Goal: Task Accomplishment & Management: Use online tool/utility

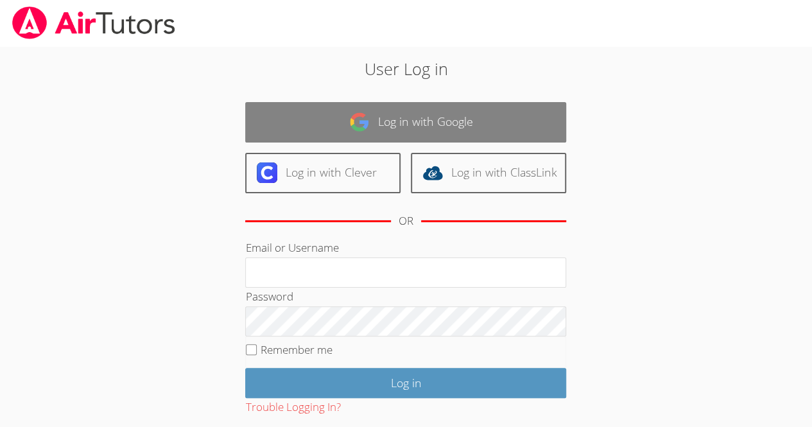
click at [415, 130] on link "Log in with Google" at bounding box center [405, 122] width 321 height 40
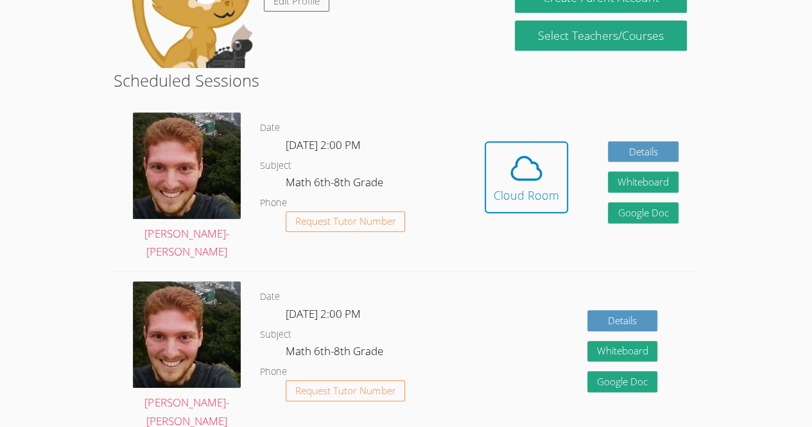
scroll to position [267, 0]
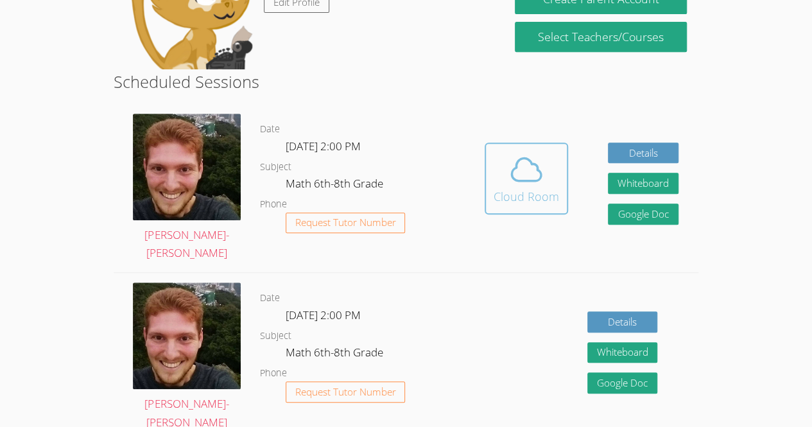
click at [512, 157] on icon at bounding box center [526, 169] width 36 height 36
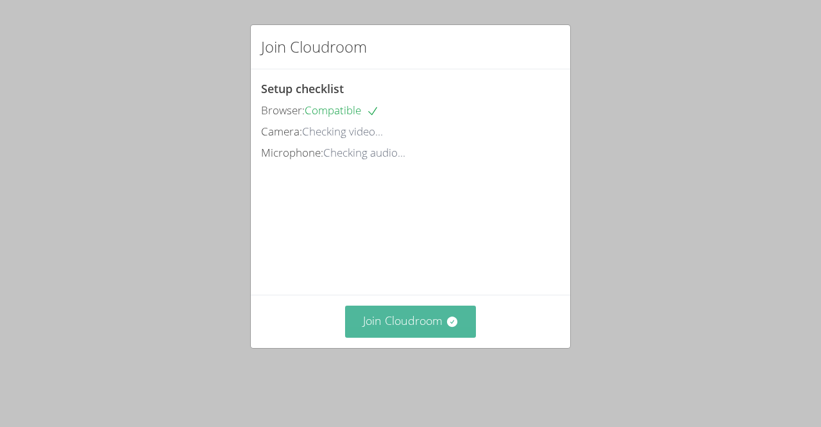
click at [416, 333] on button "Join Cloudroom" at bounding box center [411, 320] width 132 height 31
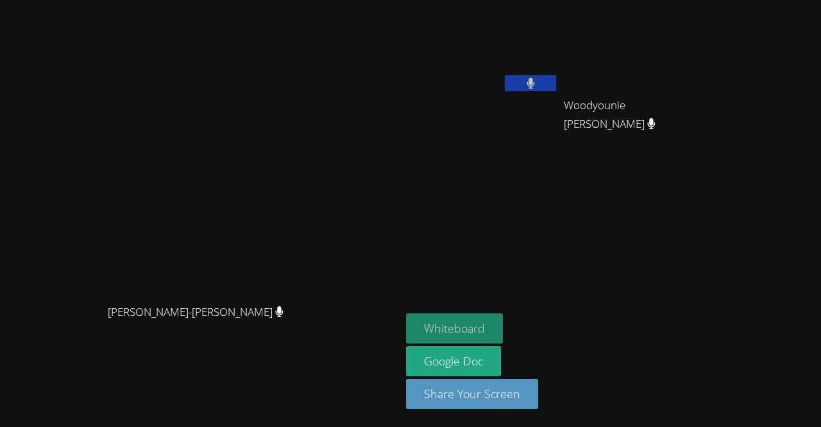
click at [503, 316] on button "Whiteboard" at bounding box center [454, 328] width 97 height 30
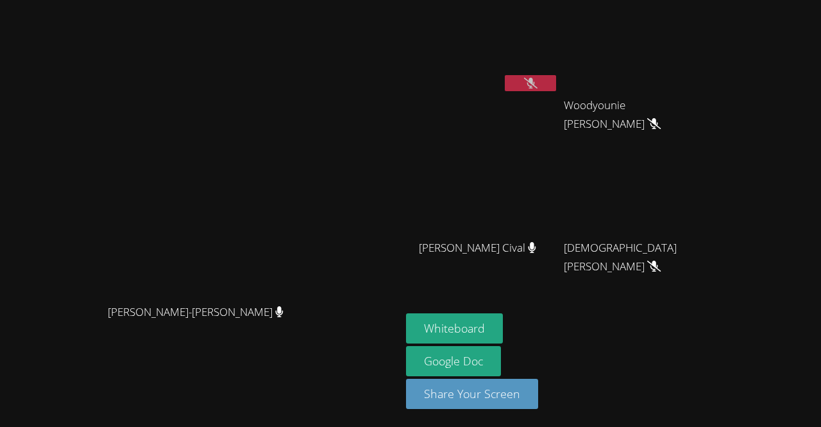
click at [556, 87] on button at bounding box center [530, 83] width 51 height 16
click at [556, 77] on button at bounding box center [530, 83] width 51 height 16
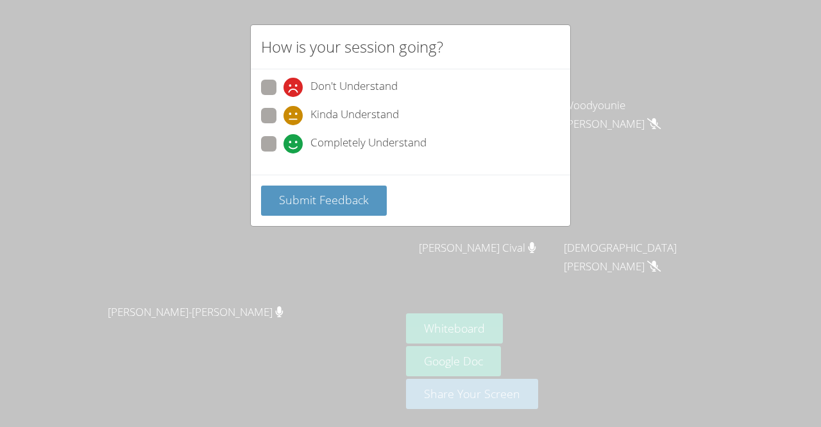
click at [362, 144] on span "Completely Understand" at bounding box center [369, 143] width 116 height 19
click at [294, 144] on input "Completely Understand" at bounding box center [289, 141] width 11 height 11
radio input "true"
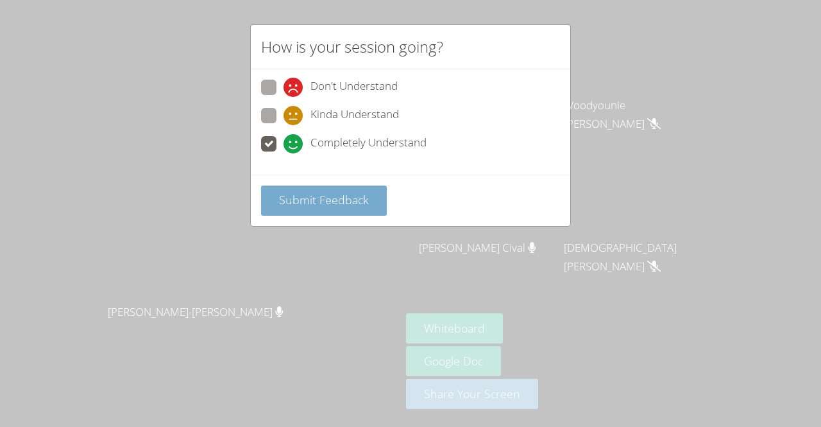
click at [353, 187] on button "Submit Feedback" at bounding box center [324, 200] width 126 height 30
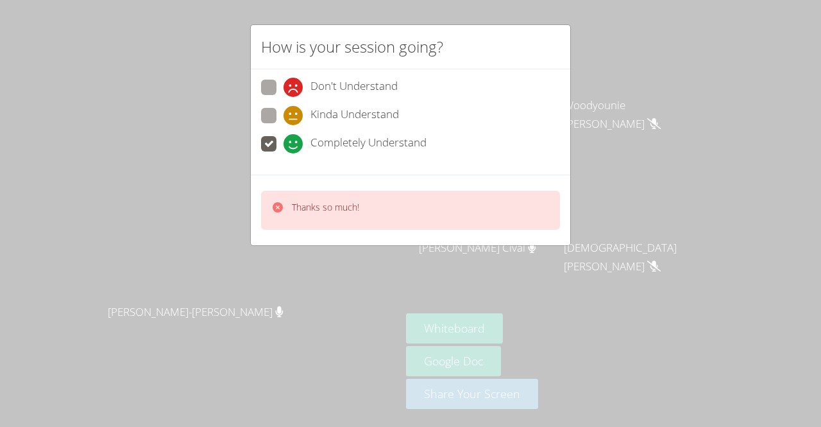
click at [404, 210] on div "Thanks so much!" at bounding box center [410, 210] width 299 height 39
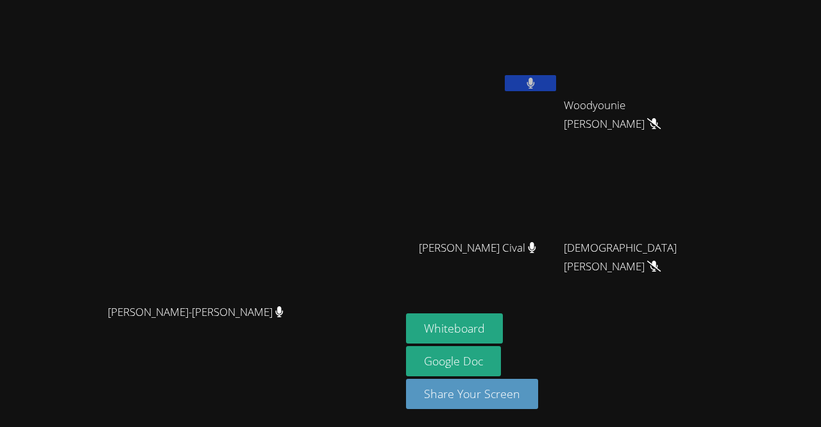
click at [534, 88] on icon at bounding box center [531, 83] width 8 height 11
click at [556, 78] on button at bounding box center [530, 83] width 51 height 16
click at [556, 80] on button at bounding box center [530, 83] width 51 height 16
click at [538, 78] on icon at bounding box center [530, 83] width 13 height 11
click at [556, 82] on button at bounding box center [530, 83] width 51 height 16
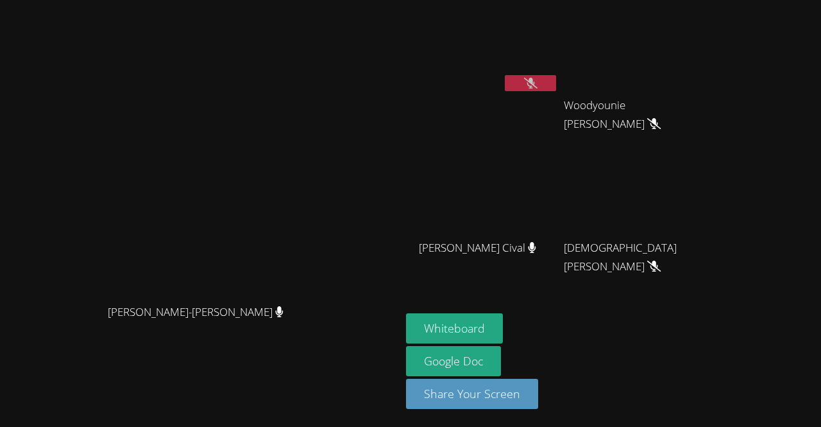
click at [556, 75] on button at bounding box center [530, 83] width 51 height 16
click at [556, 83] on button at bounding box center [530, 83] width 51 height 16
